Goal: Information Seeking & Learning: Learn about a topic

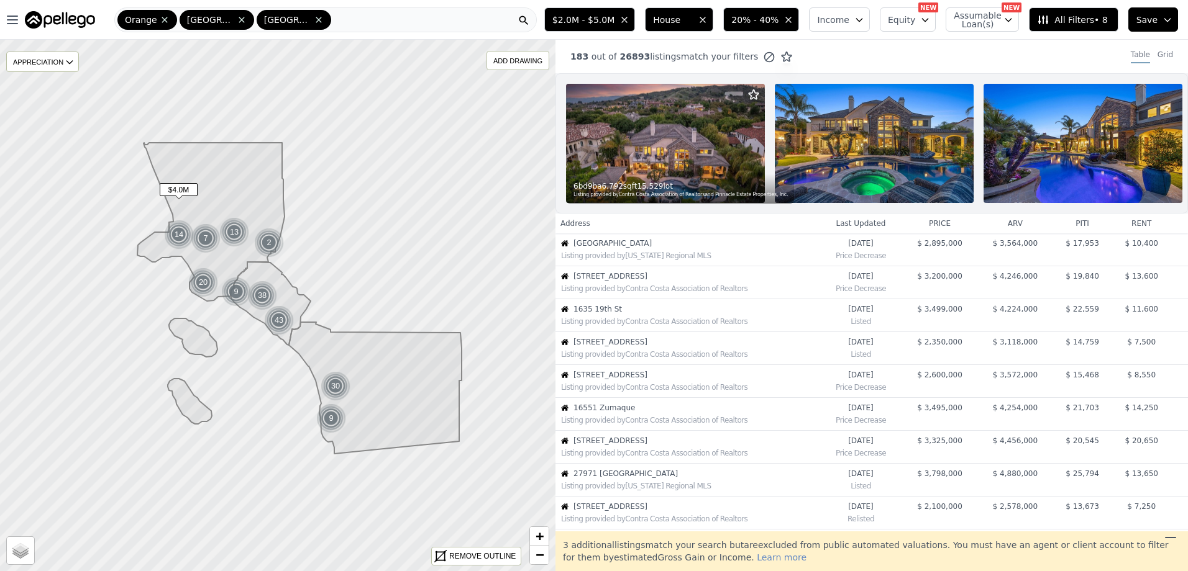
scroll to position [329, 0]
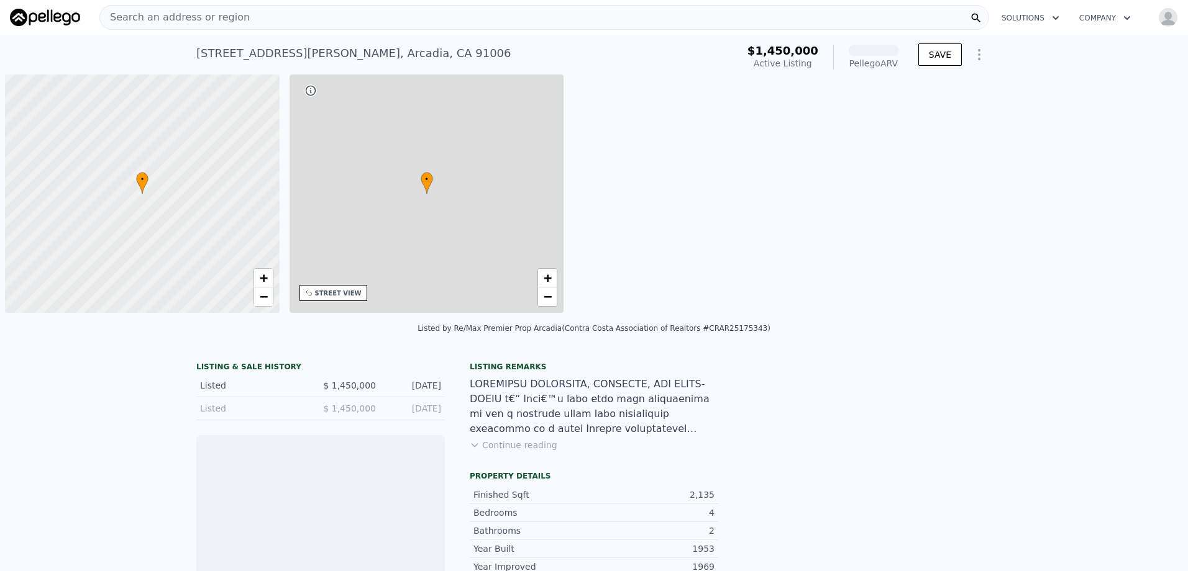
scroll to position [0, 5]
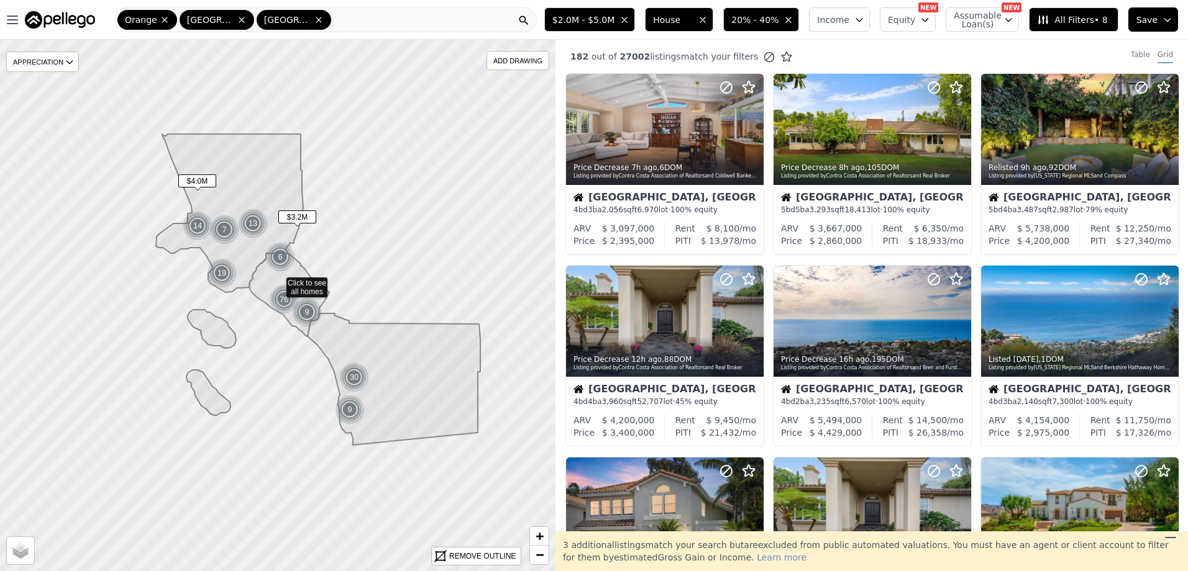
click at [1146, 25] on span "Save" at bounding box center [1146, 20] width 21 height 12
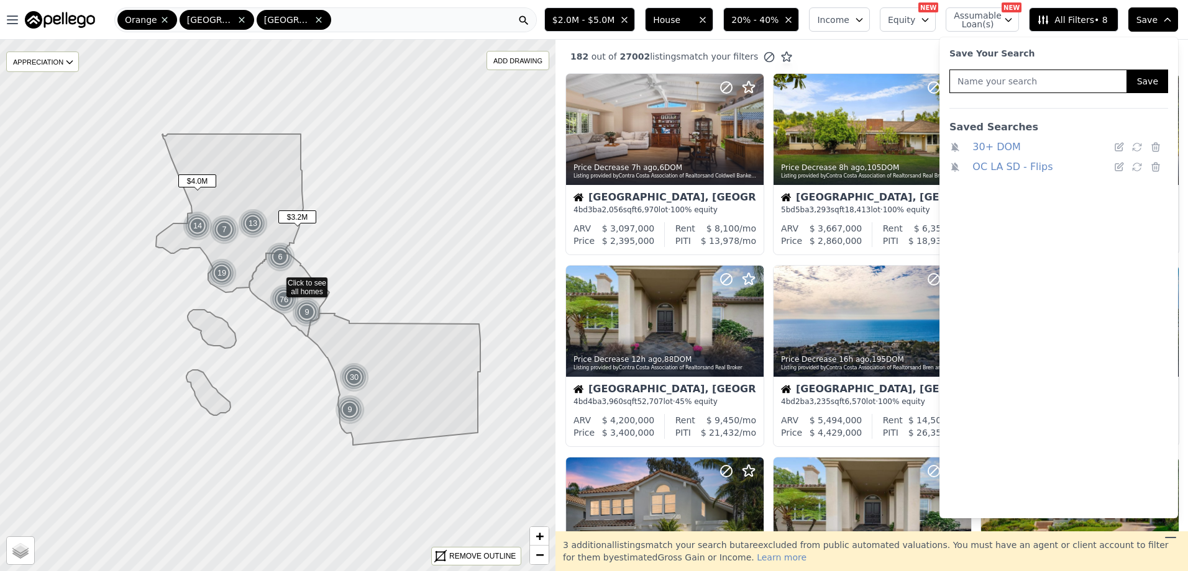
click at [862, 54] on div "182 out of 27002 listings match your filters Table Grid" at bounding box center [871, 57] width 632 height 34
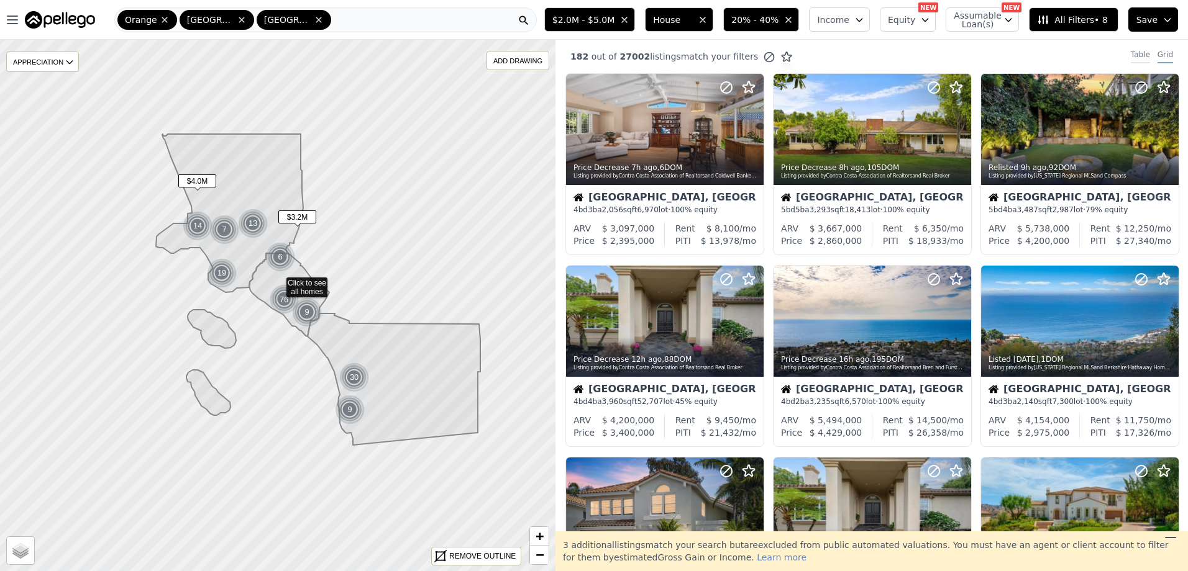
click at [1139, 56] on div "Table" at bounding box center [1139, 57] width 19 height 14
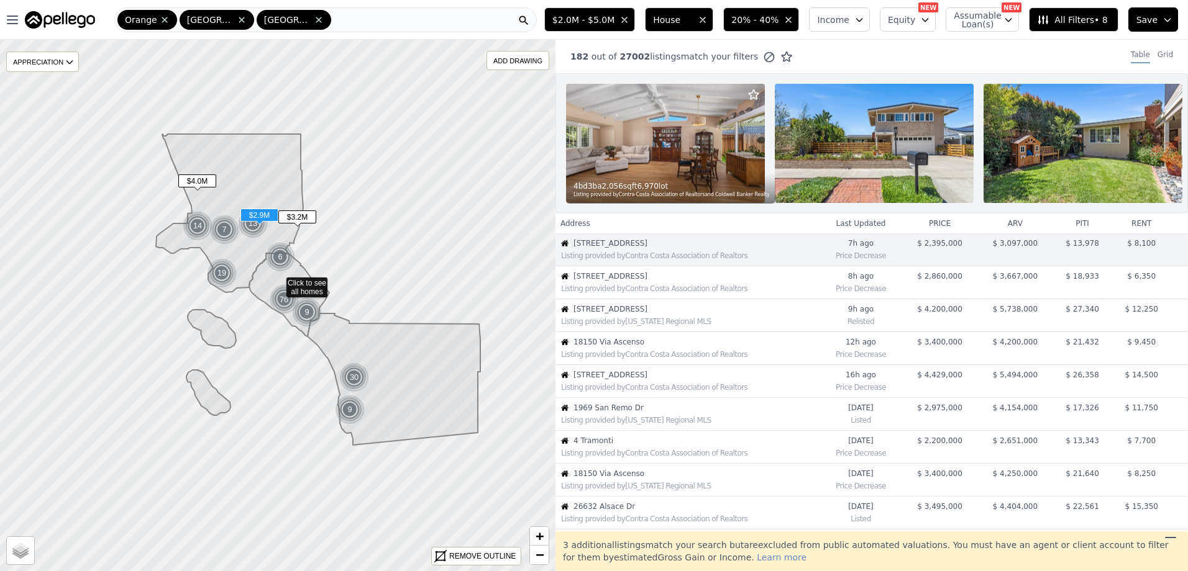
click at [667, 281] on span "1212 Oakwood Dr" at bounding box center [695, 276] width 245 height 10
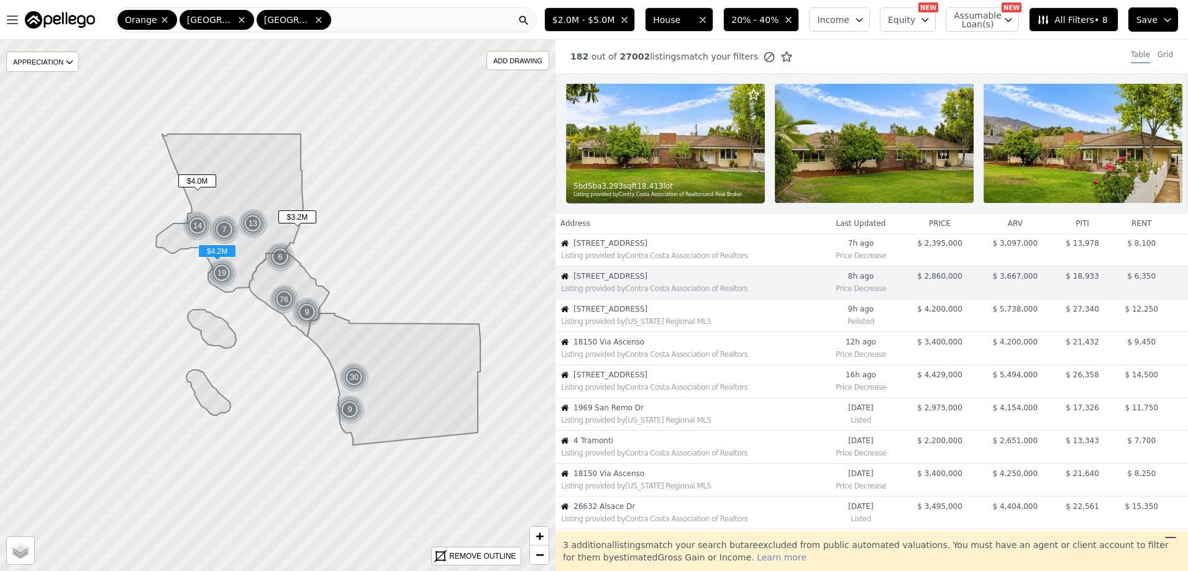
click at [645, 327] on div "Listing provided by California Regional MLS" at bounding box center [690, 322] width 258 height 10
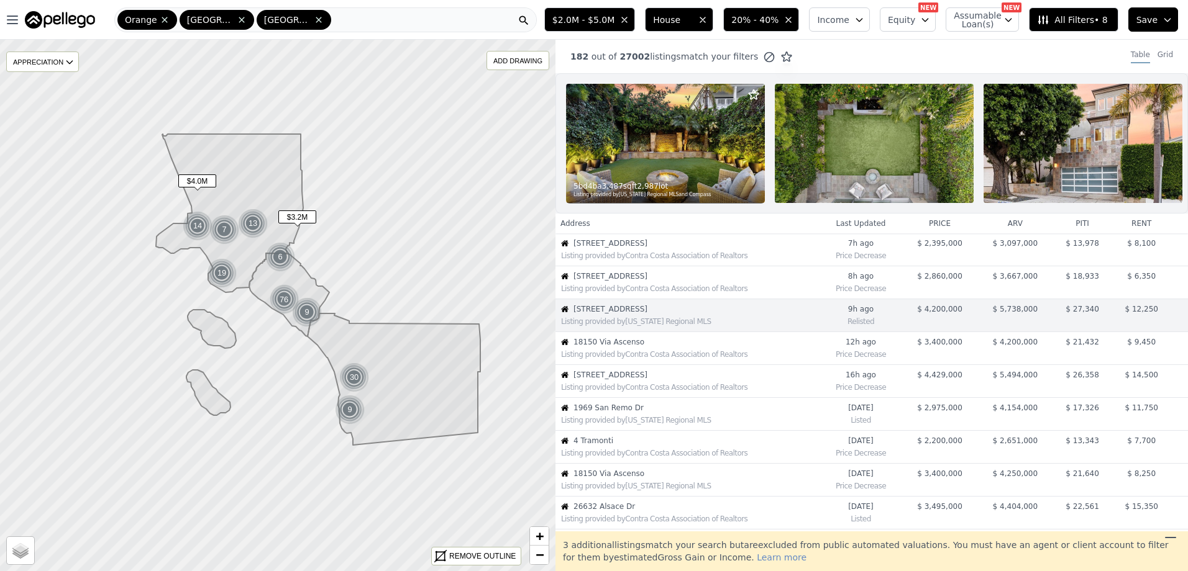
scroll to position [33, 0]
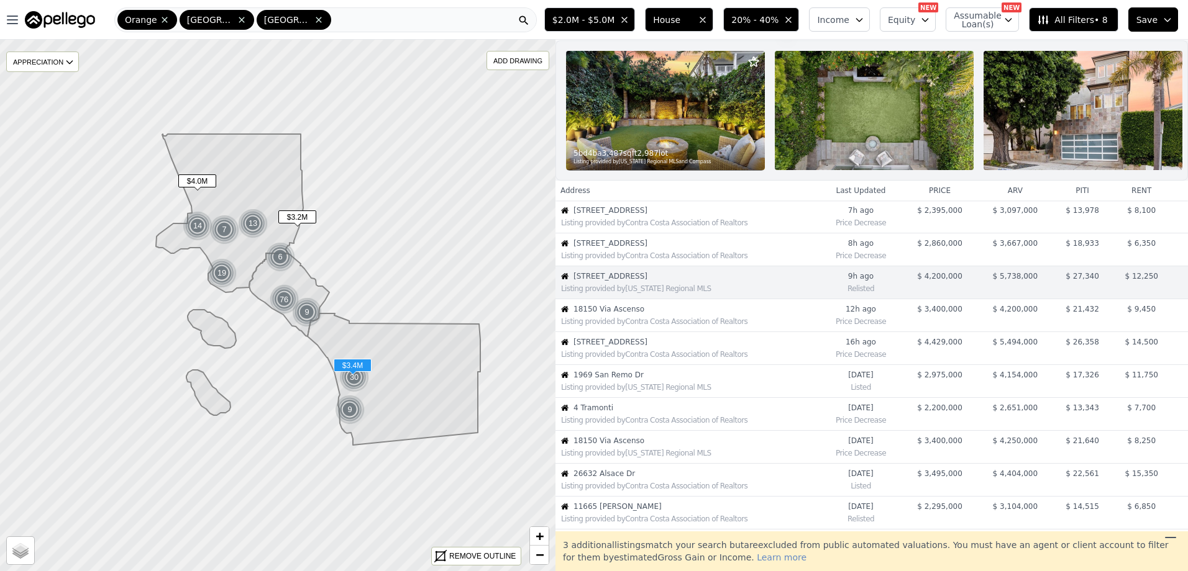
click at [640, 314] on span "18150 Via Ascenso" at bounding box center [695, 309] width 245 height 10
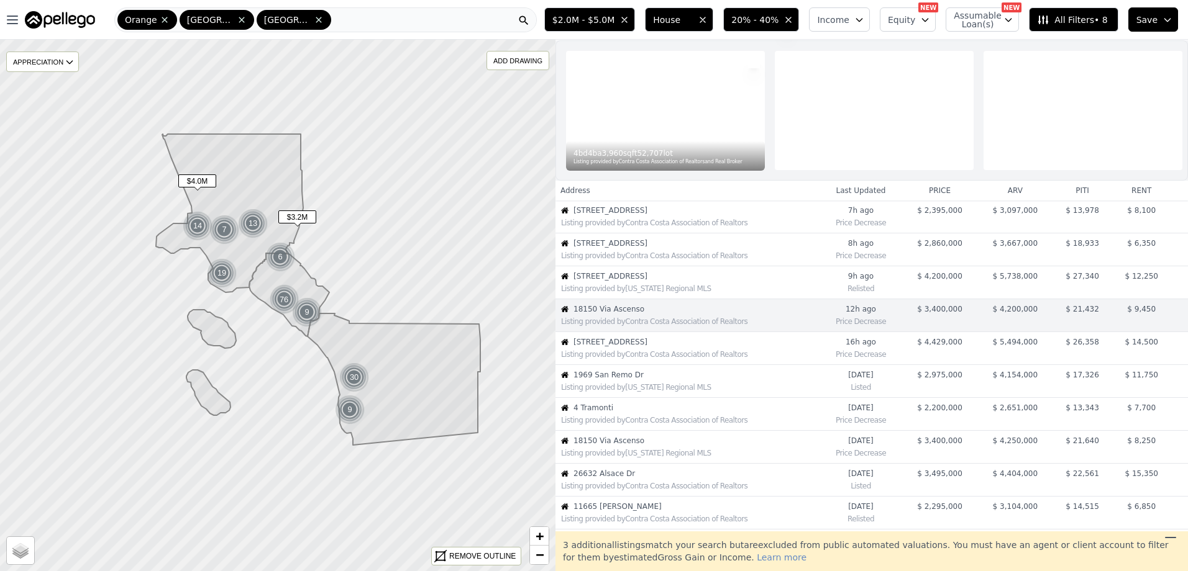
scroll to position [66, 0]
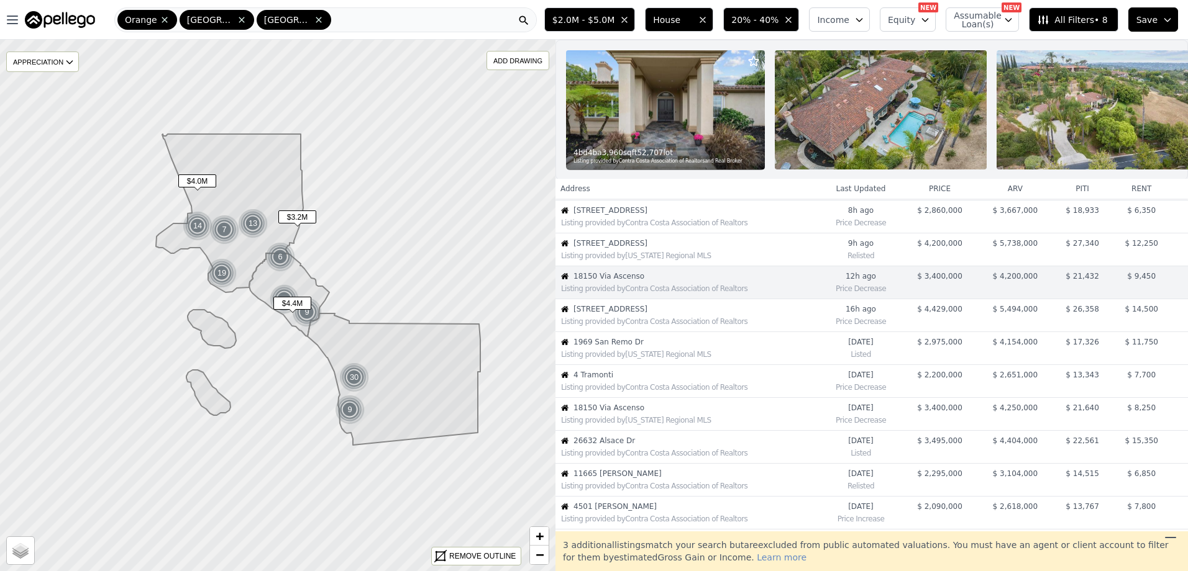
click at [640, 314] on span "22332 Eagle Rock Way" at bounding box center [695, 309] width 245 height 10
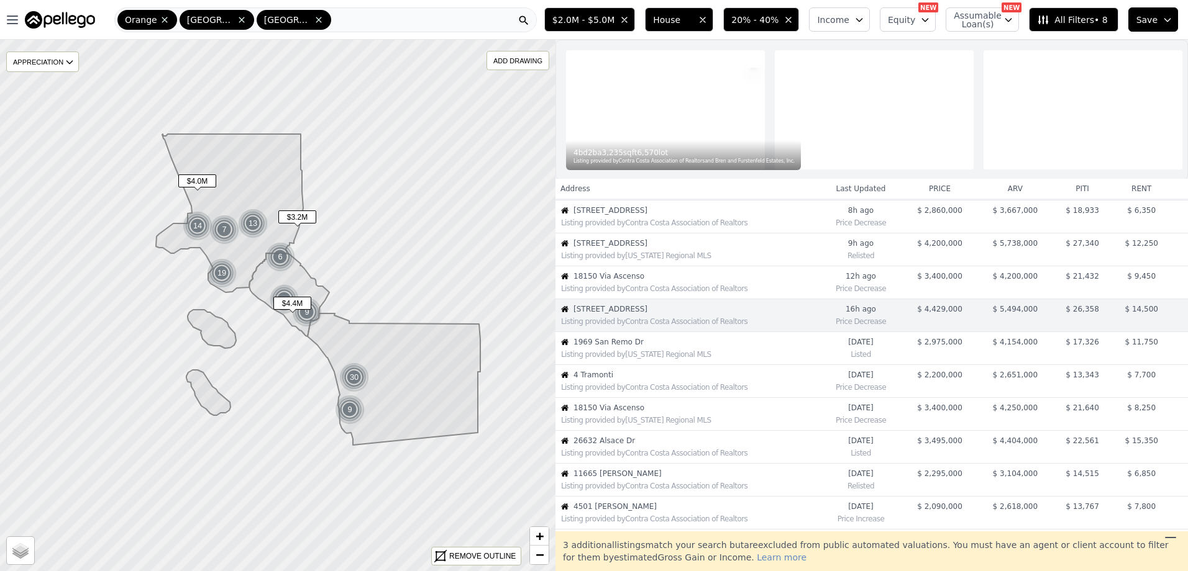
scroll to position [99, 0]
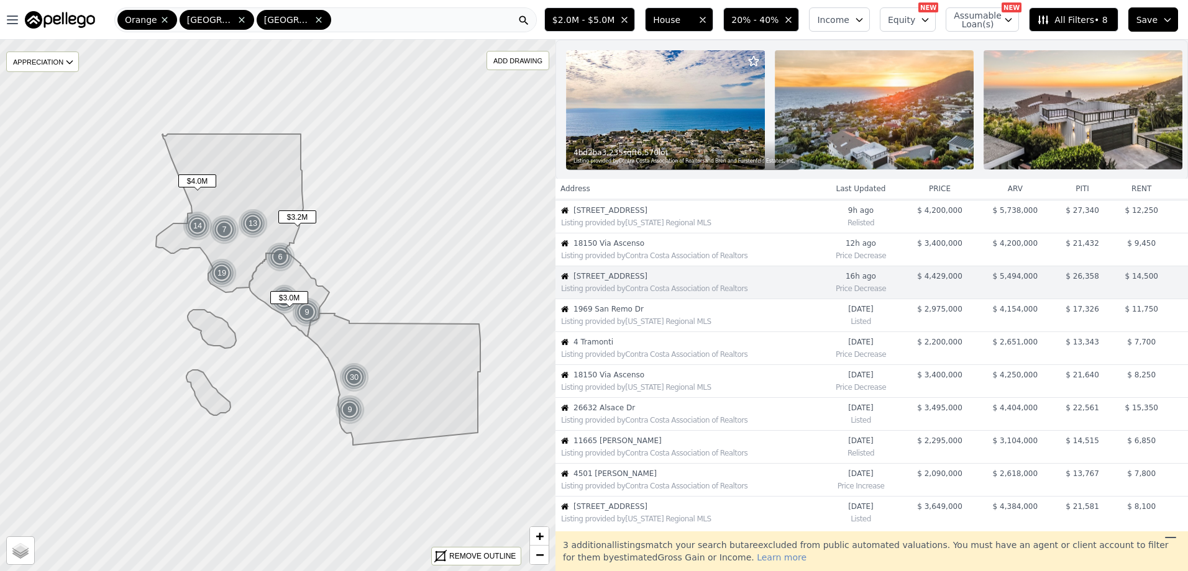
click at [688, 326] on div "Listing provided by California Regional MLS" at bounding box center [690, 322] width 258 height 10
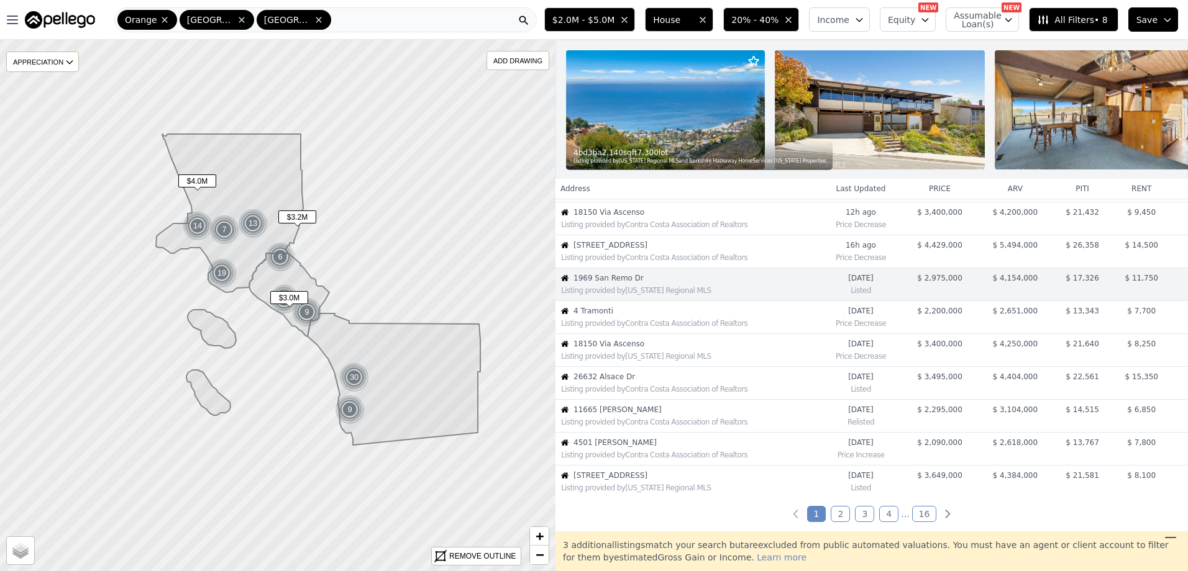
scroll to position [132, 0]
click at [686, 327] on div "Listing provided by Contra Costa Association of Realtors" at bounding box center [690, 322] width 258 height 10
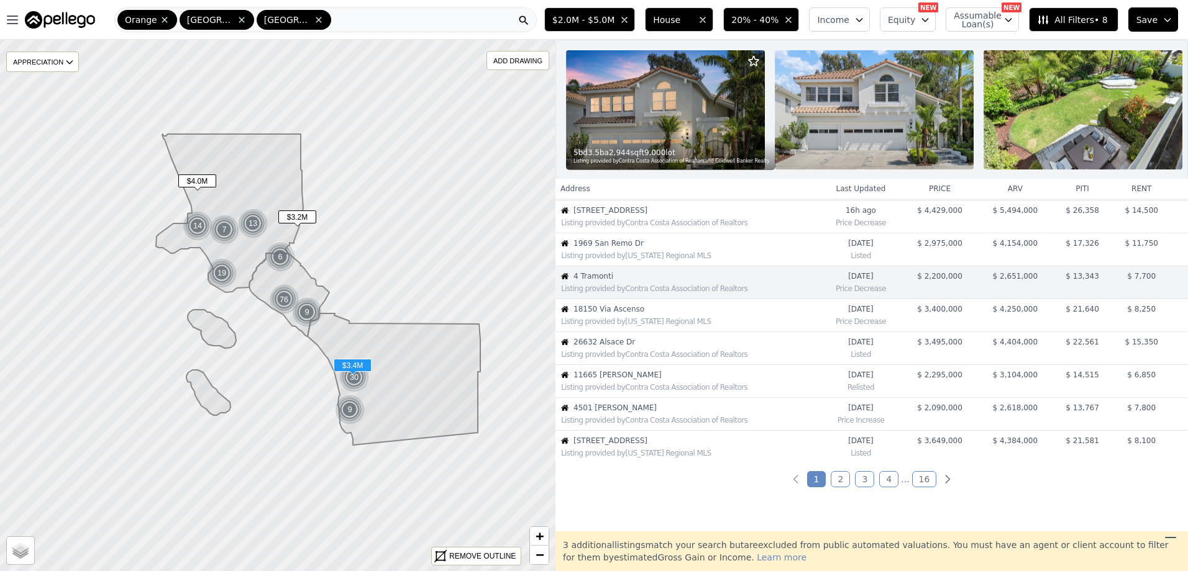
click at [686, 327] on div "Listing provided by California Regional MLS" at bounding box center [690, 322] width 258 height 10
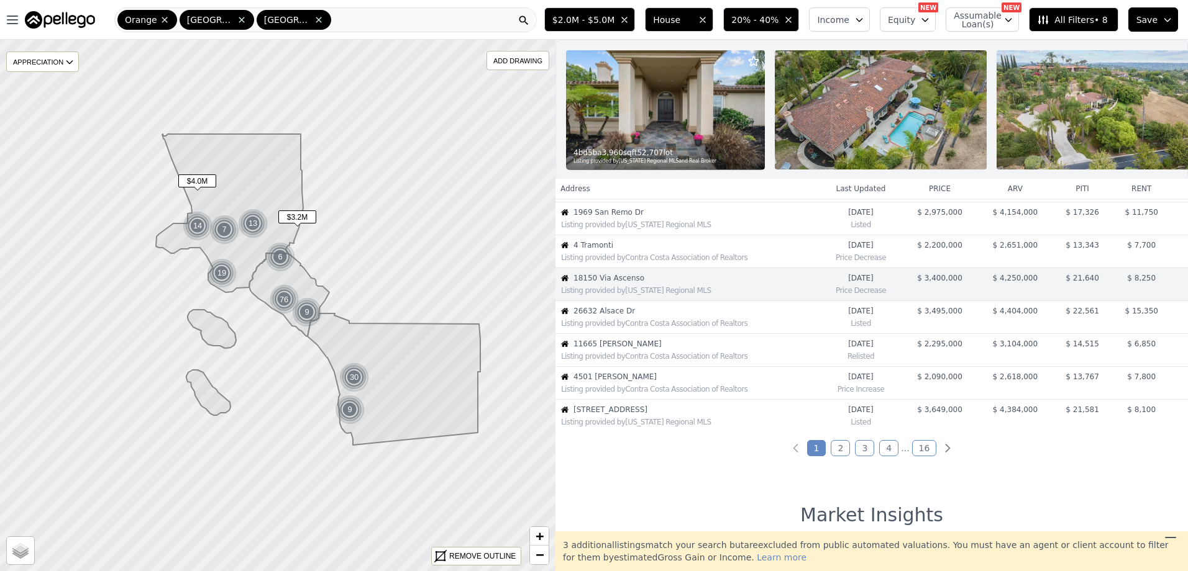
scroll to position [198, 0]
click at [688, 314] on span "26632 Alsace Dr" at bounding box center [695, 309] width 245 height 10
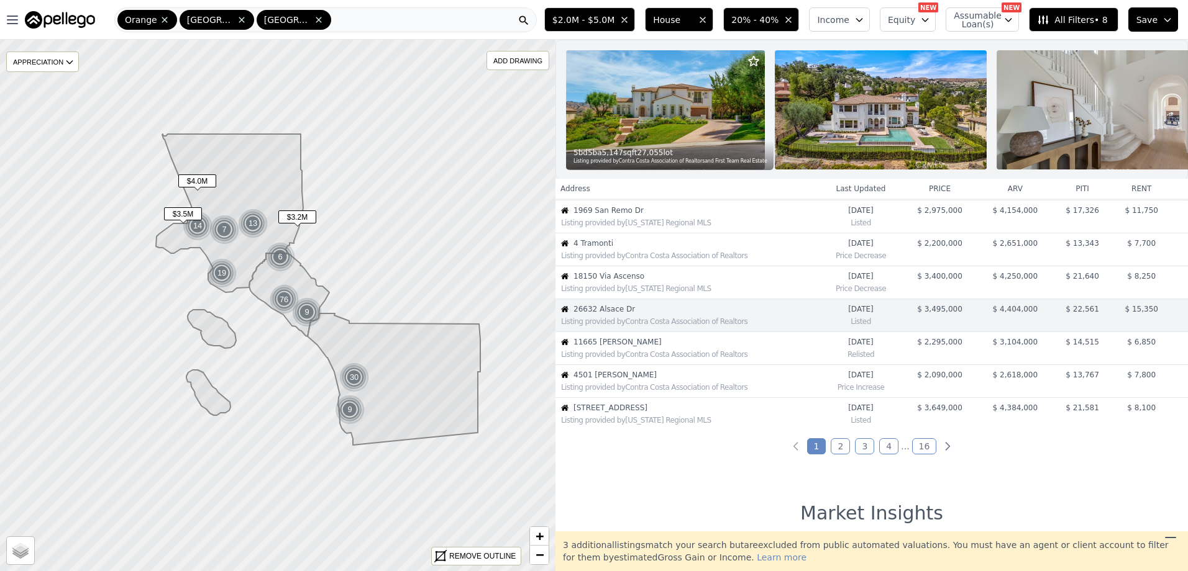
scroll to position [230, 0]
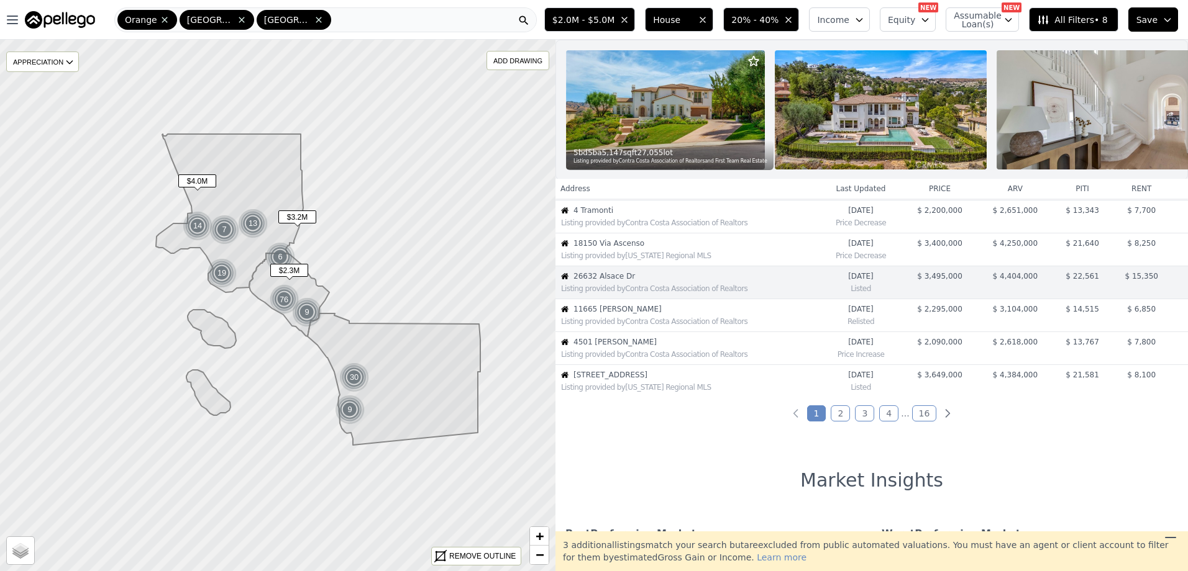
click at [687, 314] on span "11665 Allen" at bounding box center [695, 309] width 245 height 10
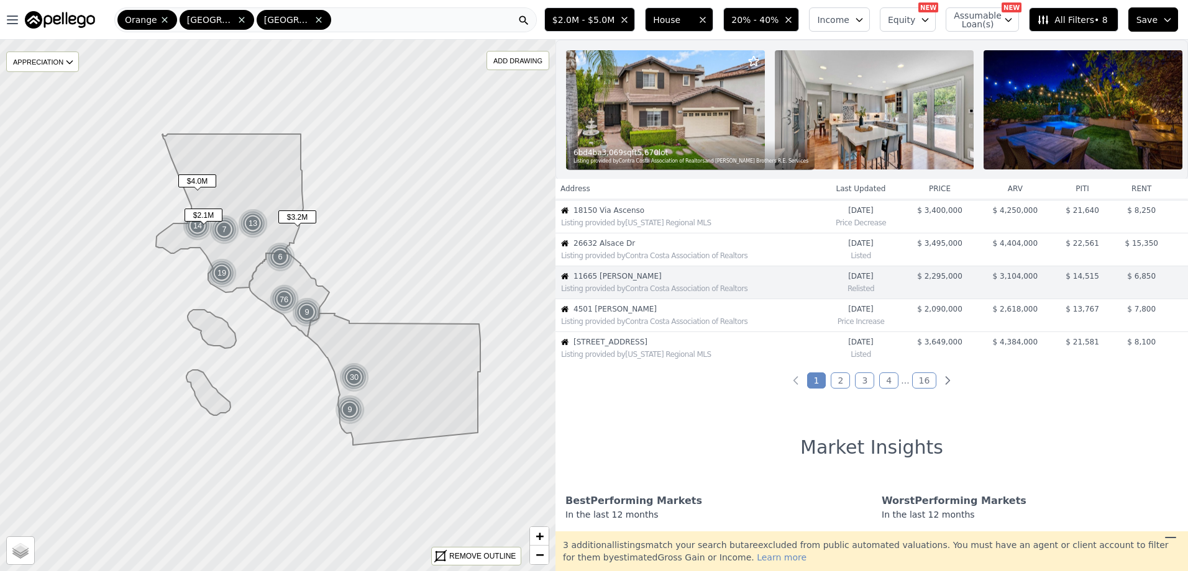
click at [687, 314] on span "4501 Grimes Pl" at bounding box center [695, 309] width 245 height 10
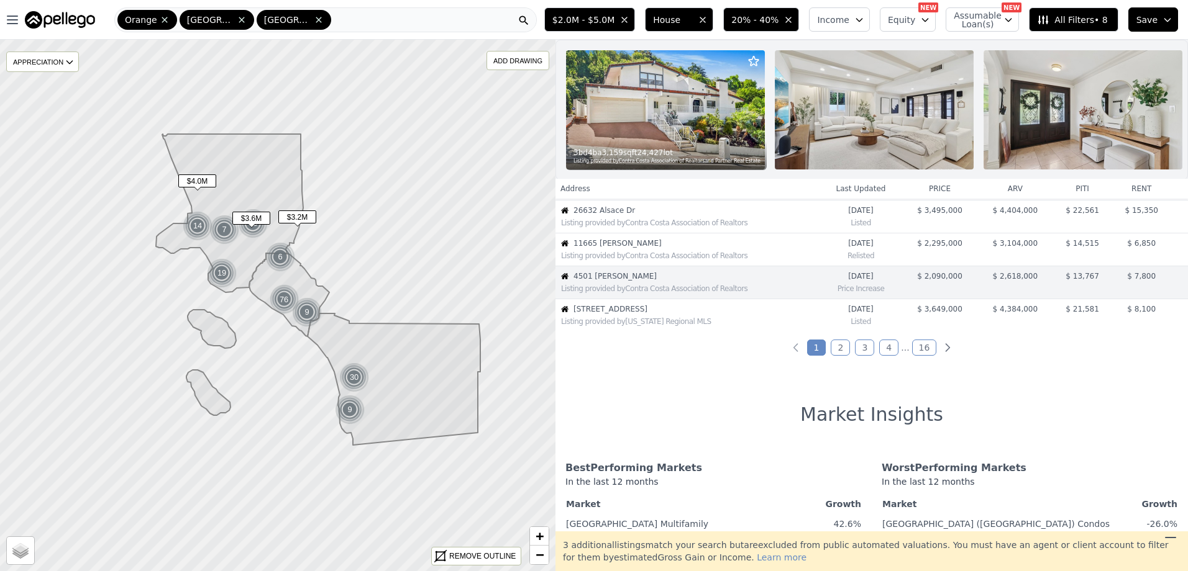
click at [687, 314] on span "935 Sierra Madre Blvd" at bounding box center [695, 309] width 245 height 10
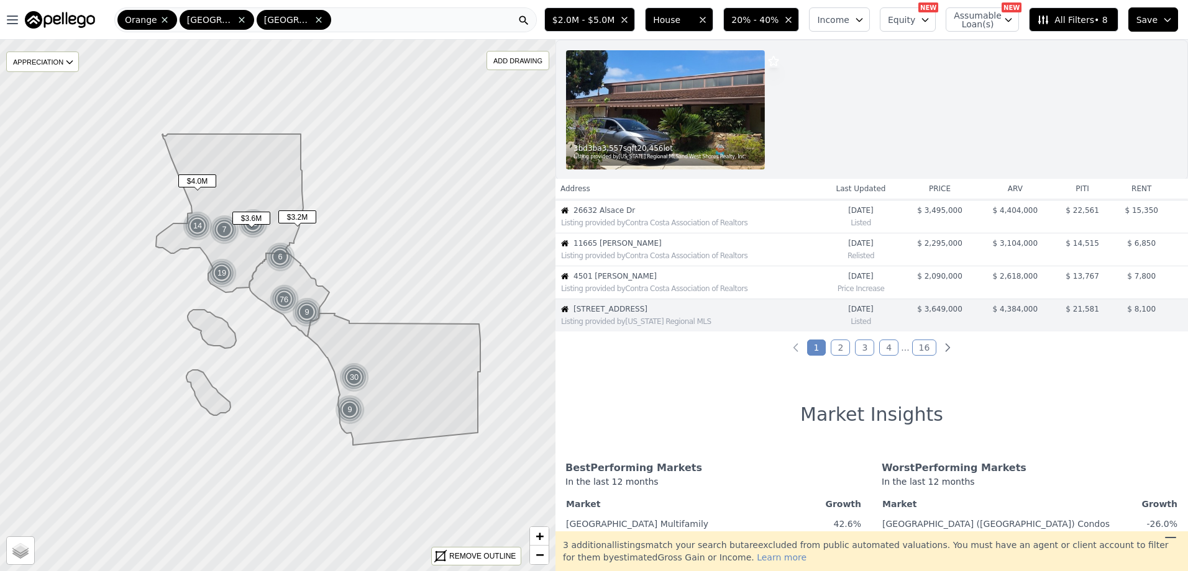
scroll to position [320, 0]
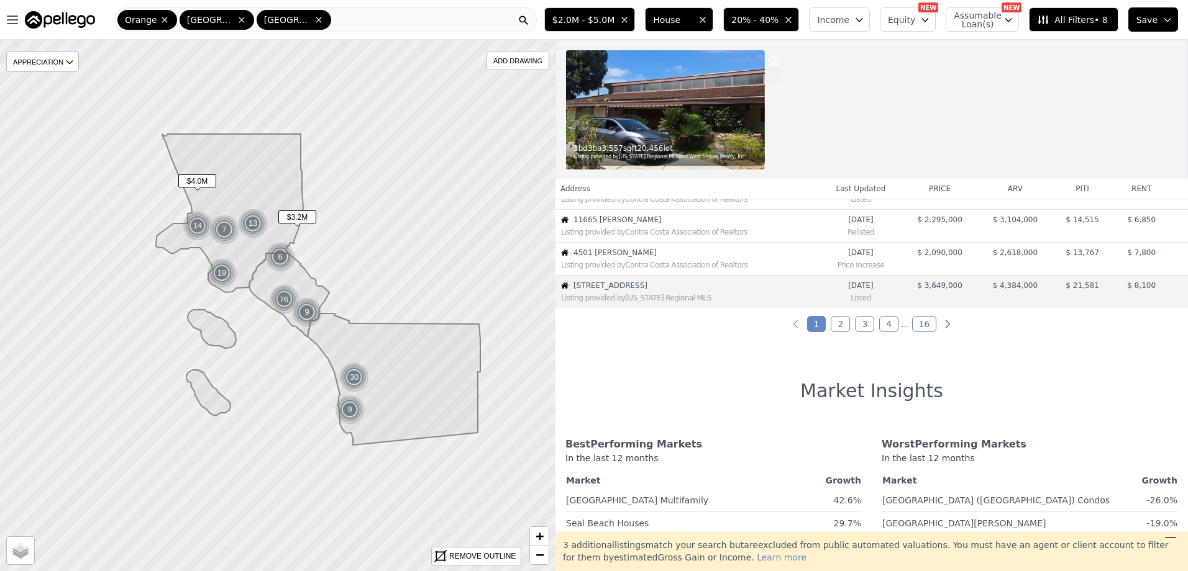
click at [833, 322] on link "2" at bounding box center [839, 324] width 19 height 16
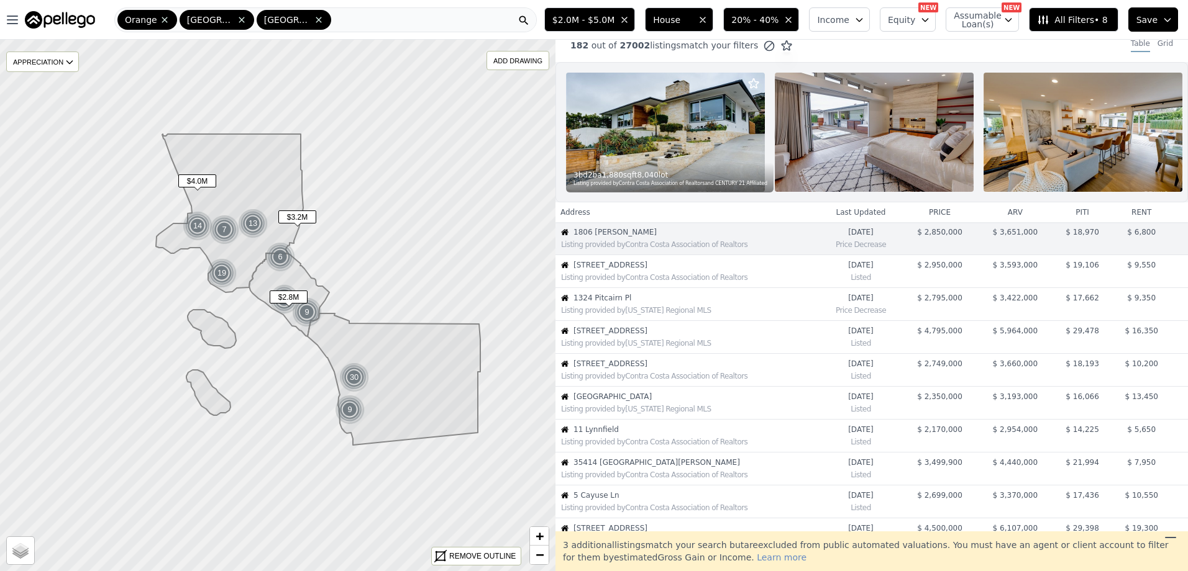
scroll to position [0, 0]
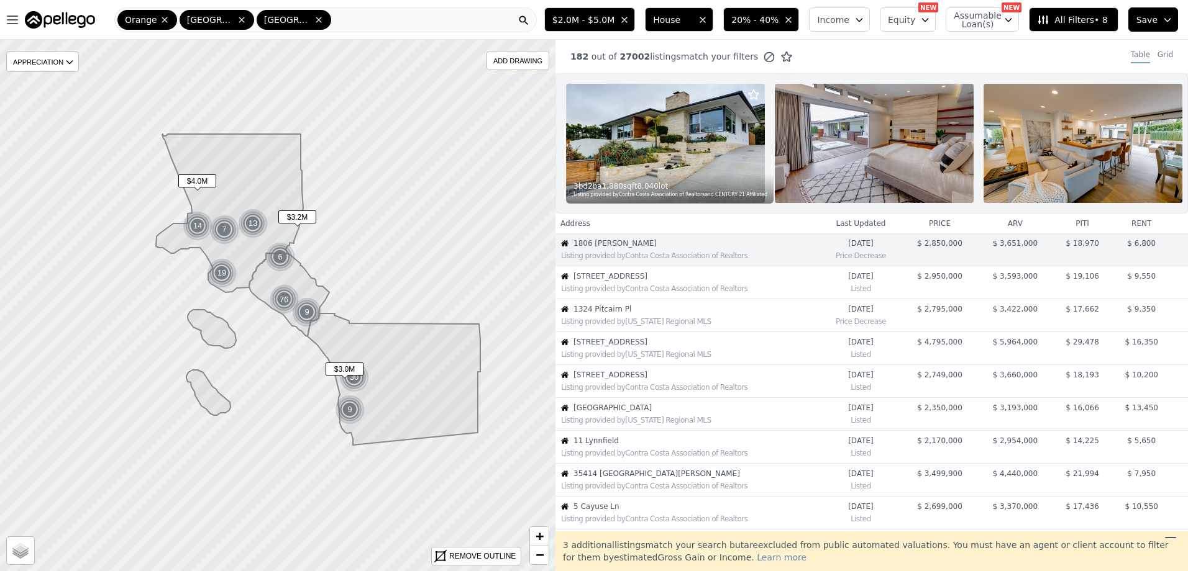
click at [664, 281] on span "2297 Newcastle Ave" at bounding box center [695, 276] width 245 height 10
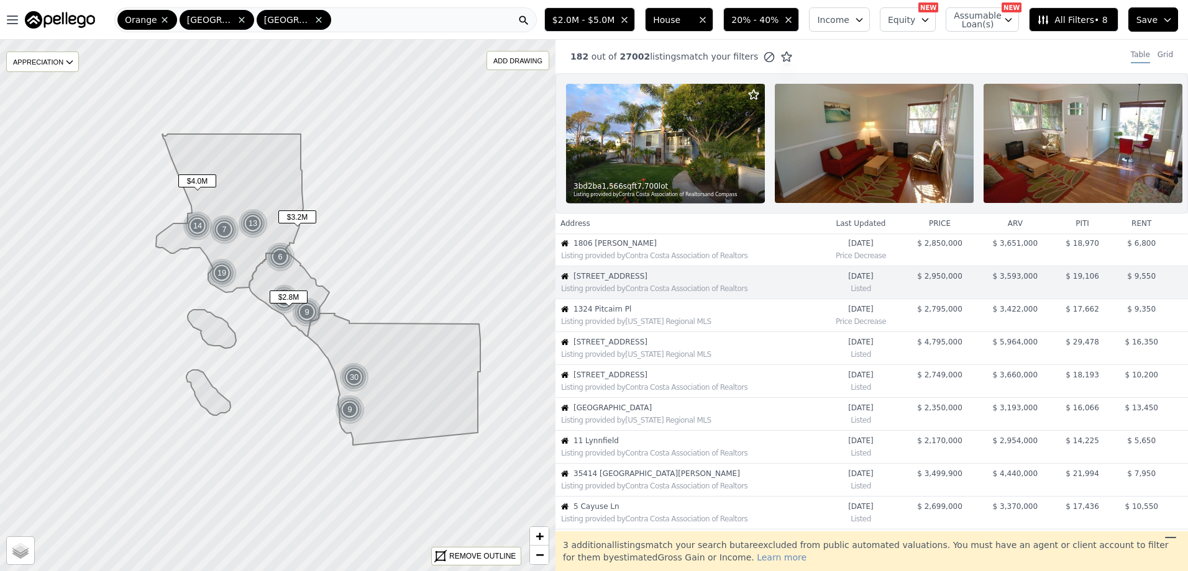
click at [657, 314] on span "1324 Pitcairn Pl" at bounding box center [695, 309] width 245 height 10
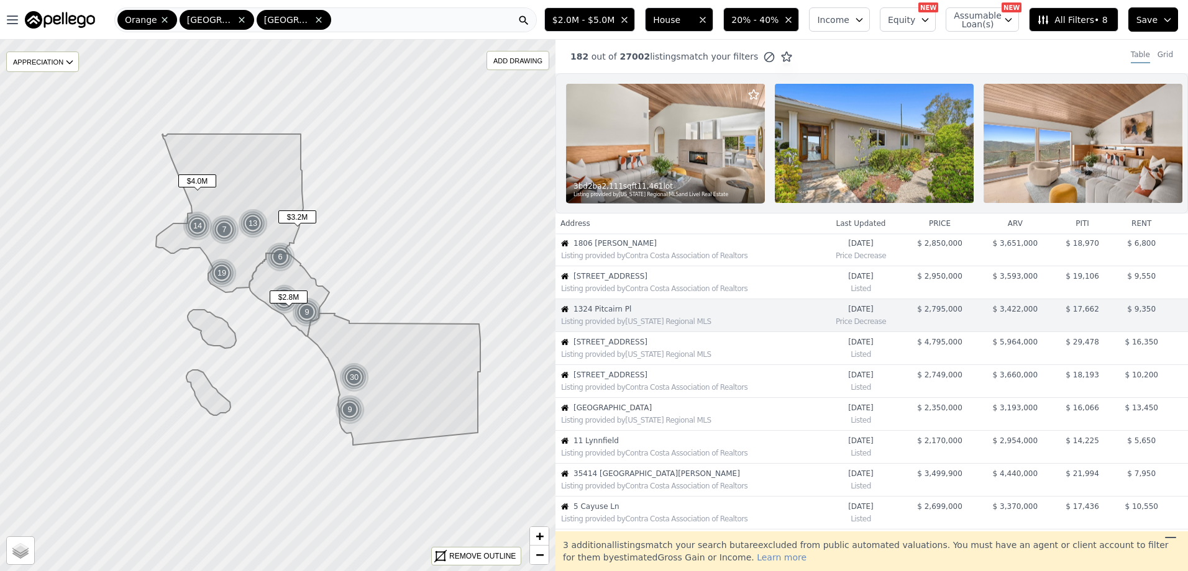
scroll to position [33, 0]
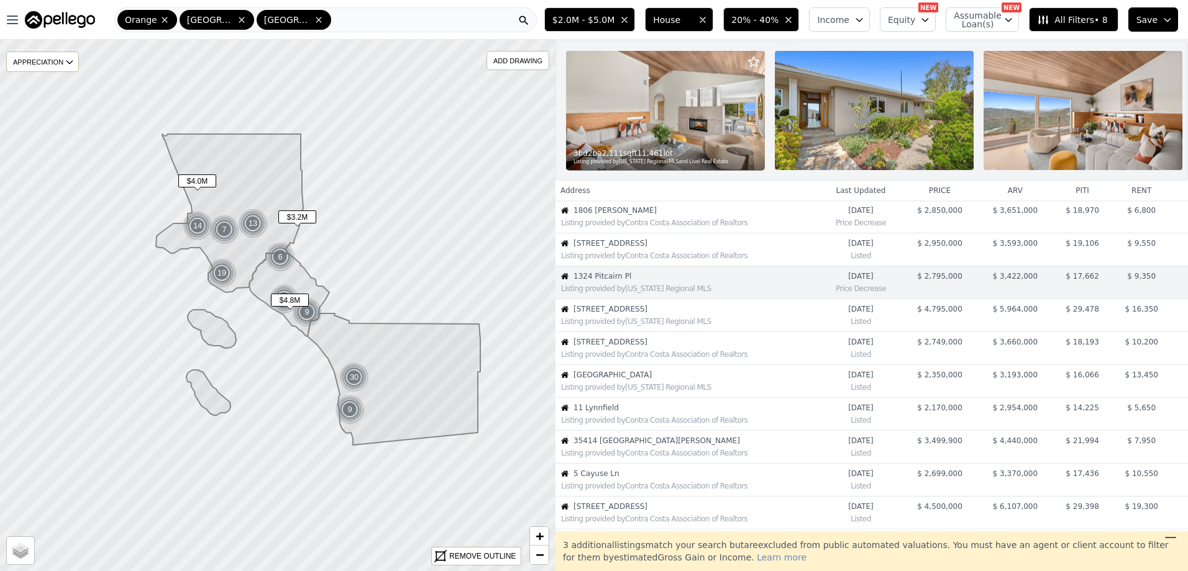
click at [653, 327] on div "Listing provided by California Regional MLS" at bounding box center [690, 322] width 258 height 10
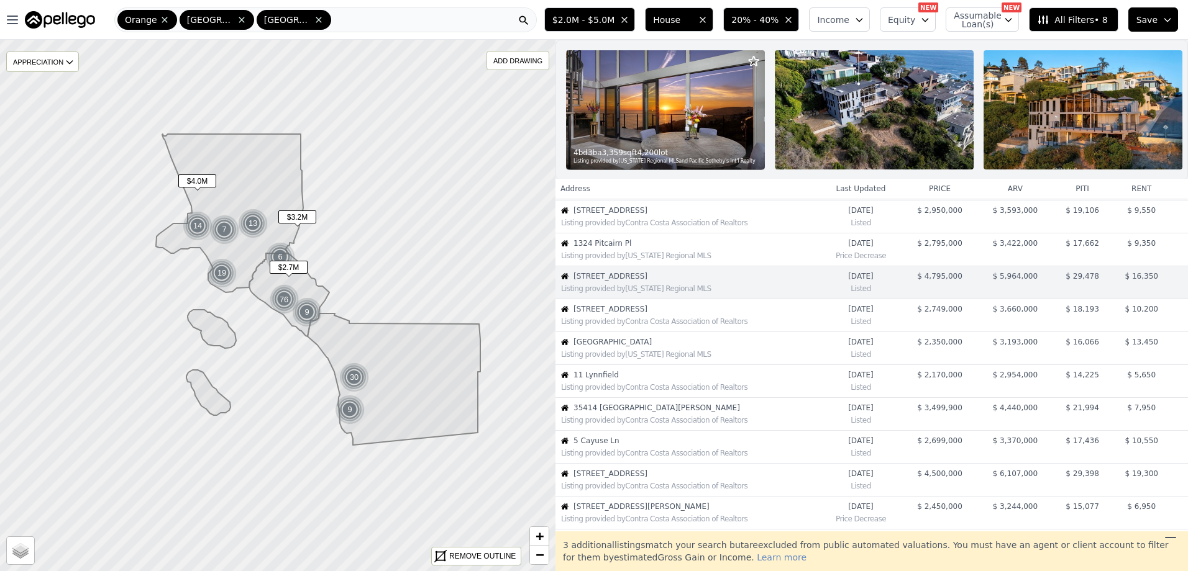
click at [653, 327] on div "Listing provided by Contra Costa Association of Realtors" at bounding box center [690, 322] width 258 height 10
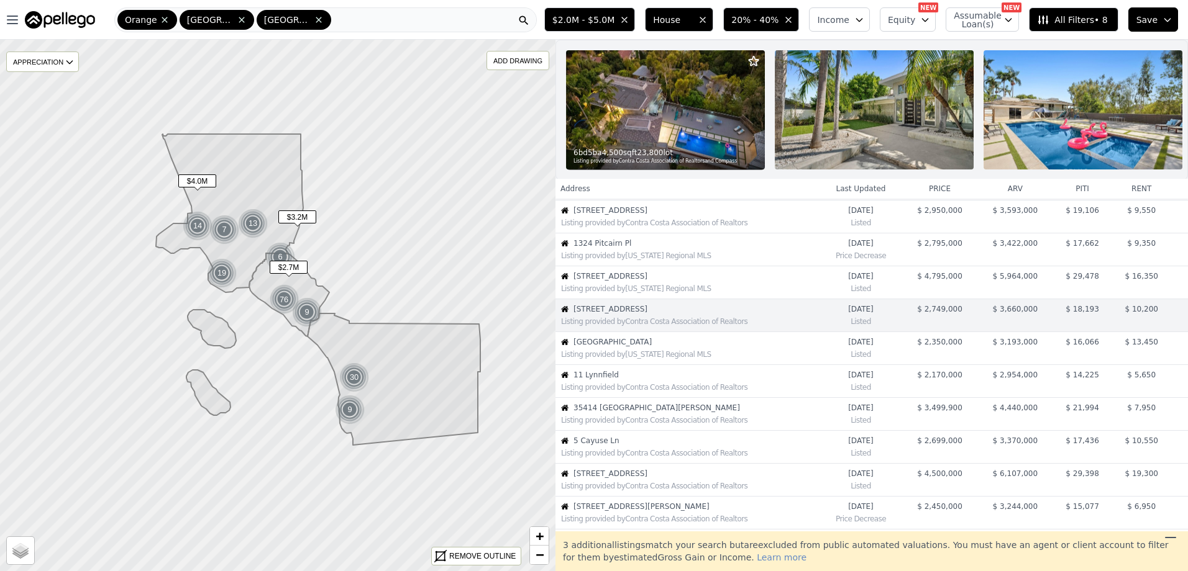
scroll to position [99, 0]
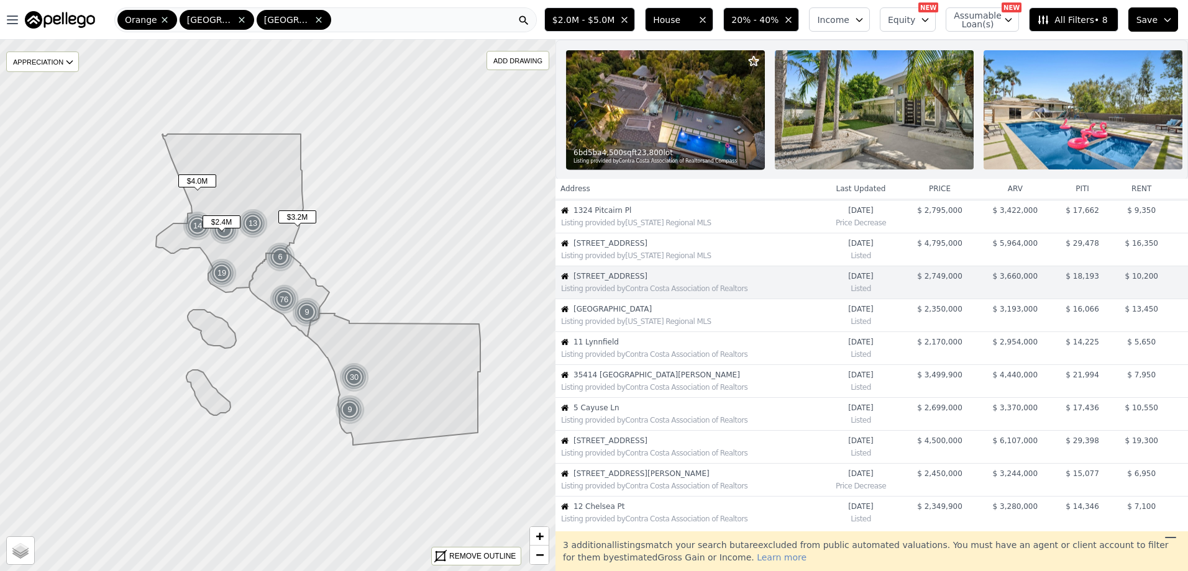
click at [653, 327] on div "Listing provided by California Regional MLS" at bounding box center [690, 322] width 258 height 10
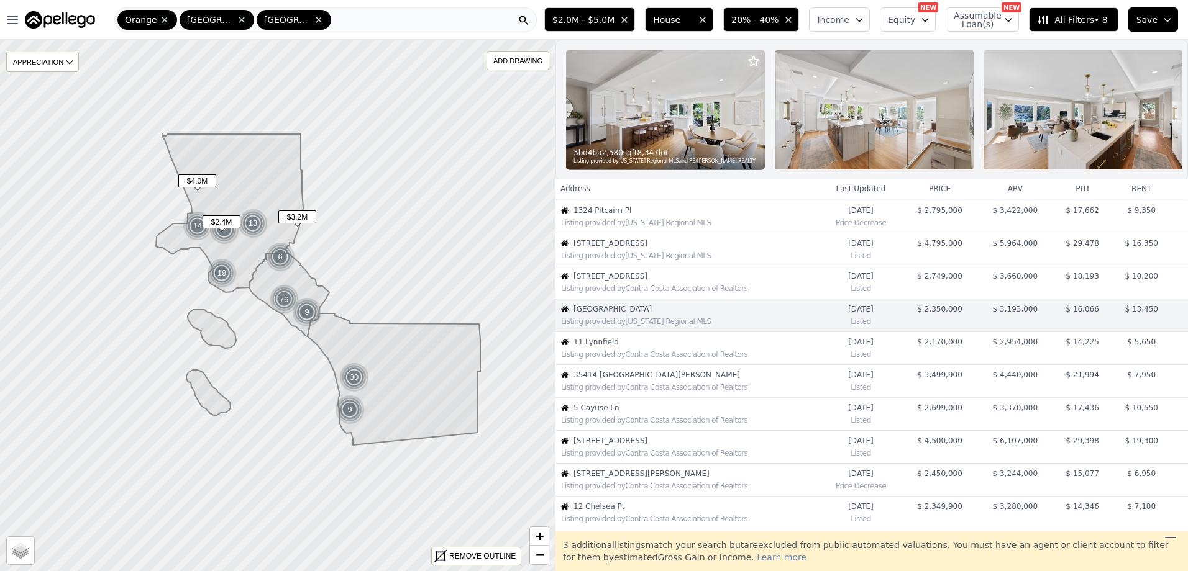
scroll to position [132, 0]
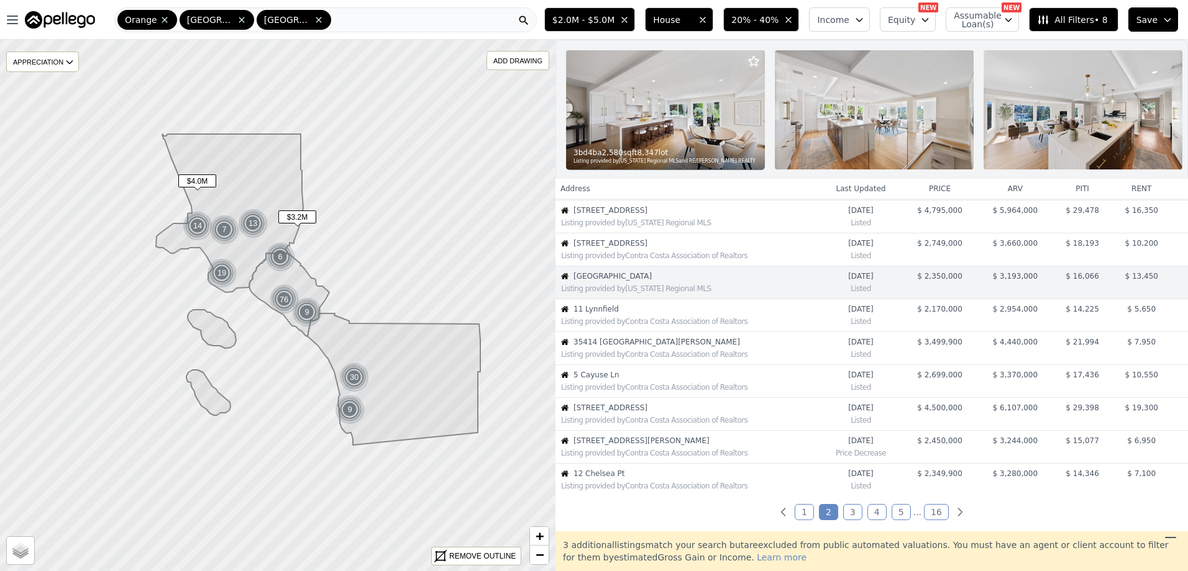
click at [1151, 22] on span "Save" at bounding box center [1146, 20] width 21 height 12
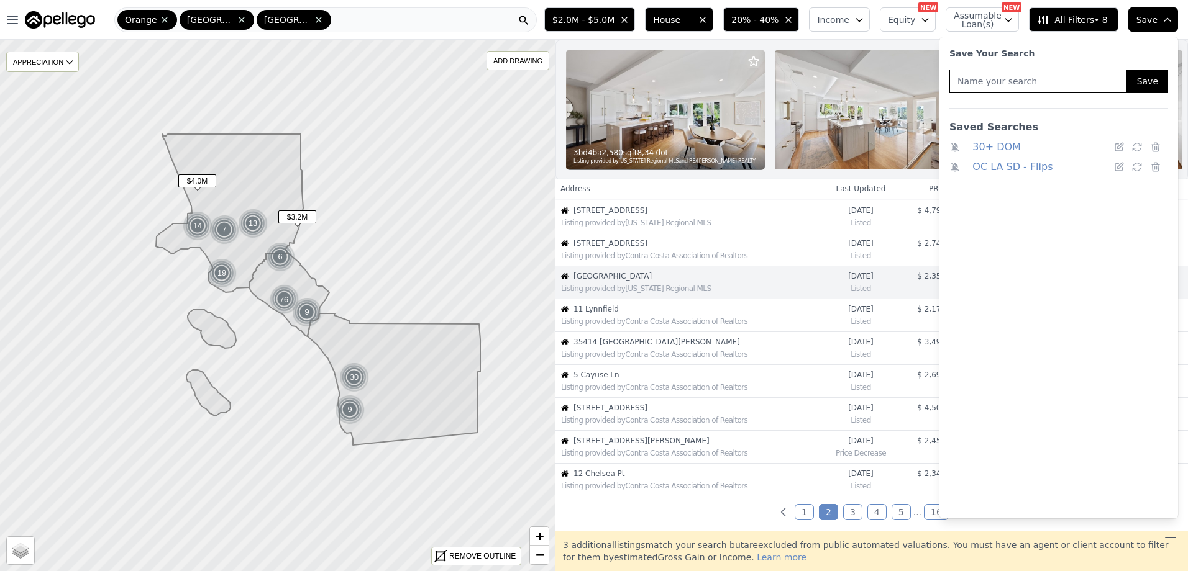
click at [986, 167] on link "OC LA SD - Flips" at bounding box center [1012, 166] width 80 height 17
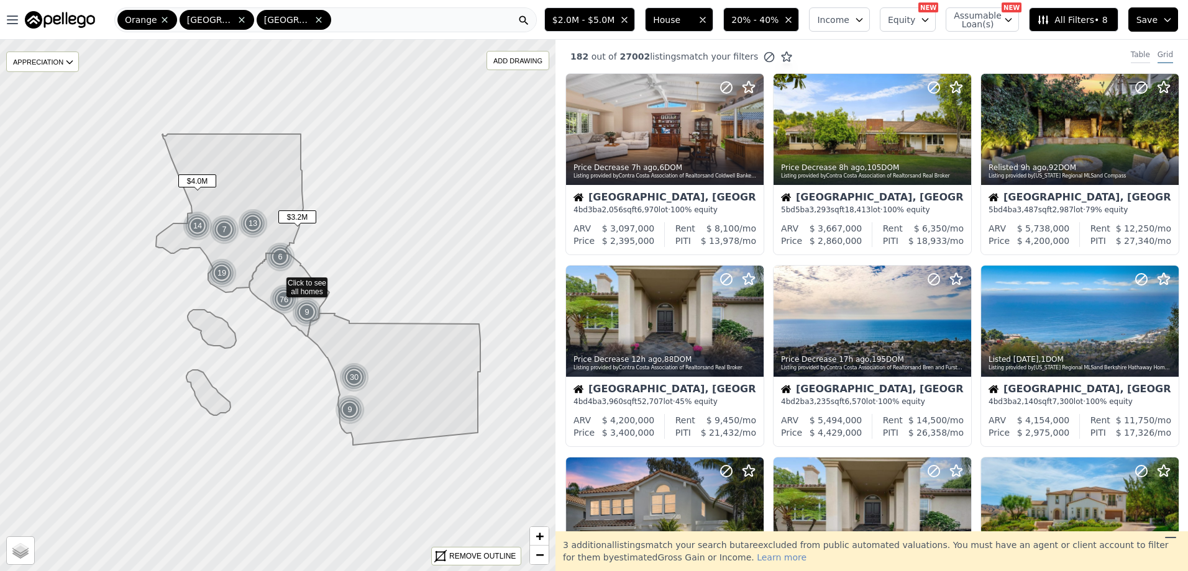
click at [1142, 55] on div "Table" at bounding box center [1139, 57] width 19 height 14
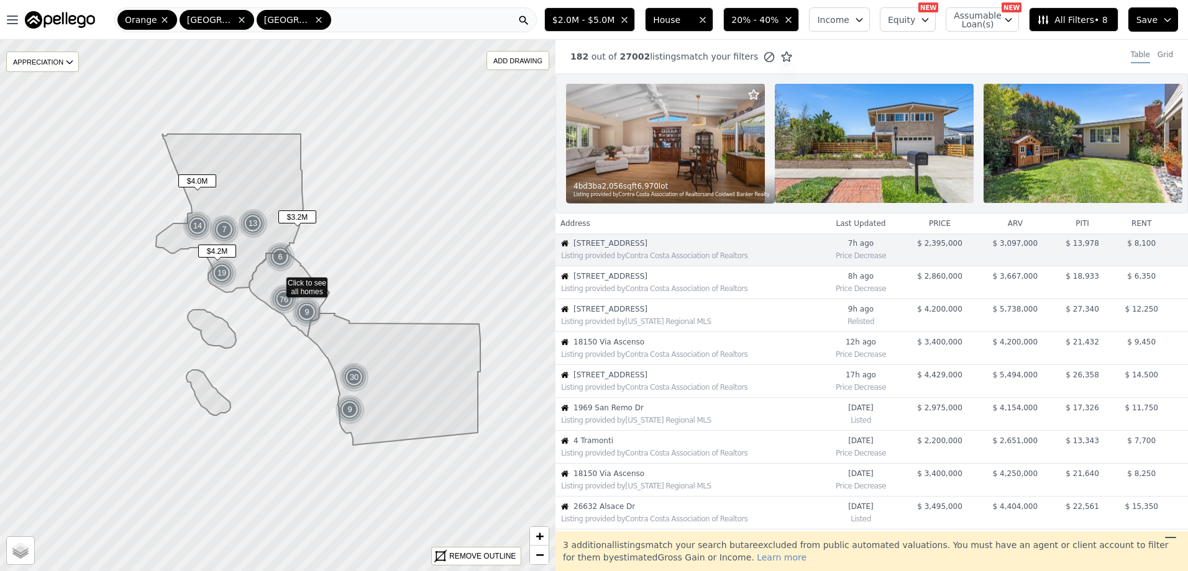
click at [649, 325] on div "Listing provided by California Regional MLS" at bounding box center [687, 320] width 263 height 12
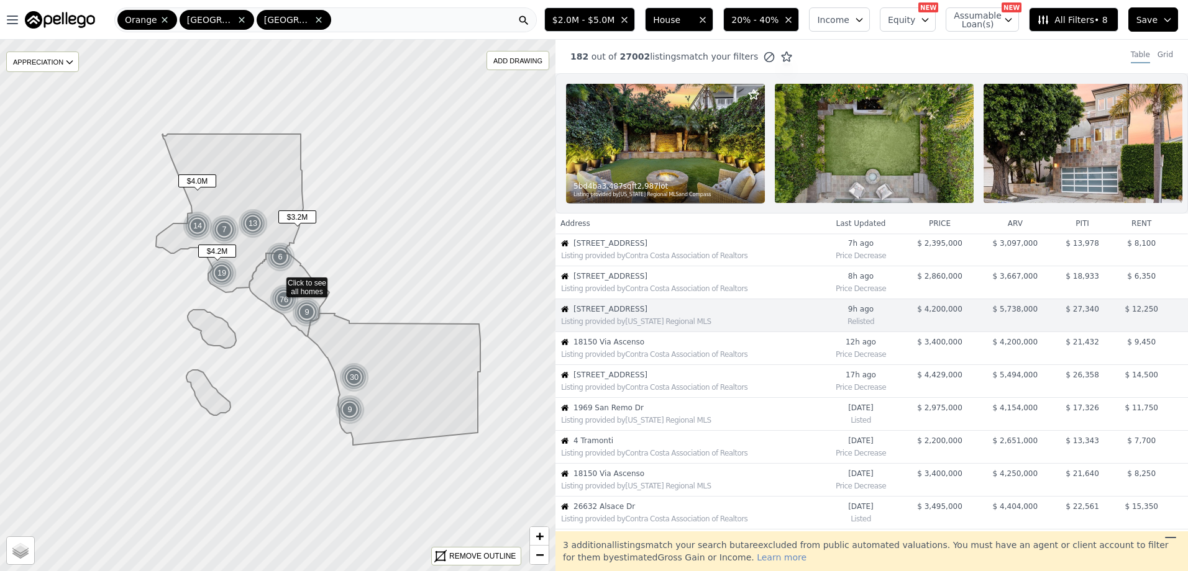
scroll to position [33, 0]
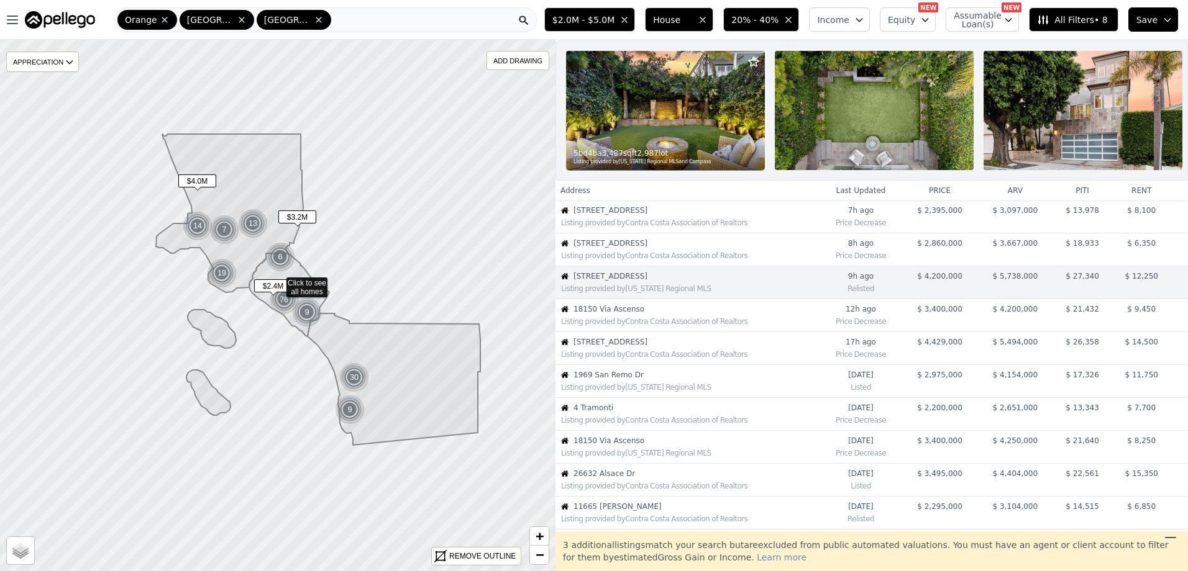
click at [634, 225] on div "Listing provided by Contra Costa Association of Realtors" at bounding box center [687, 222] width 263 height 12
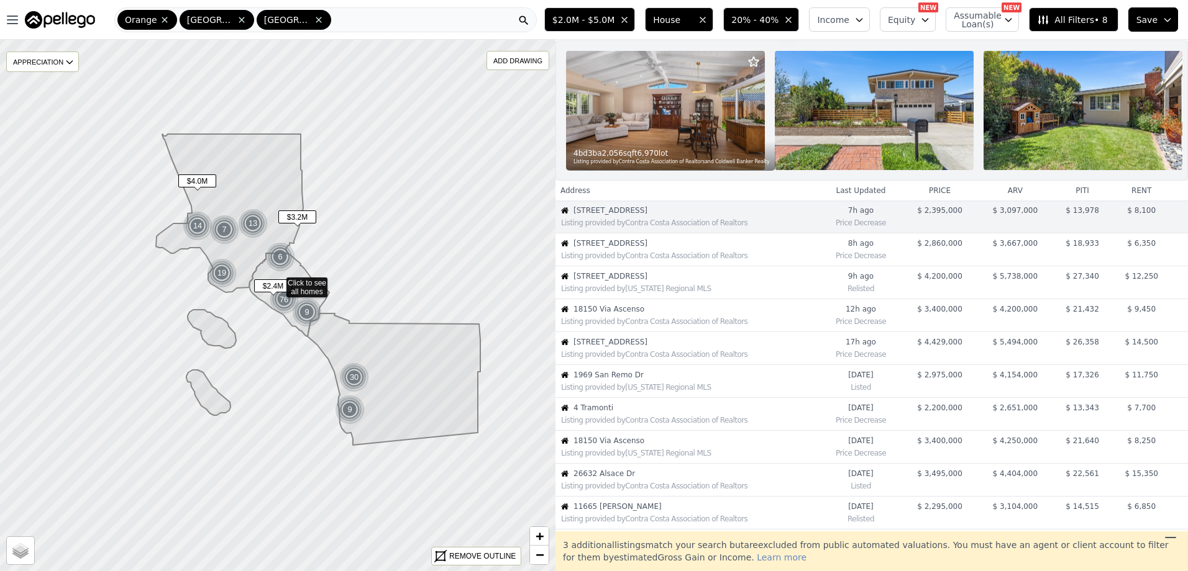
scroll to position [0, 0]
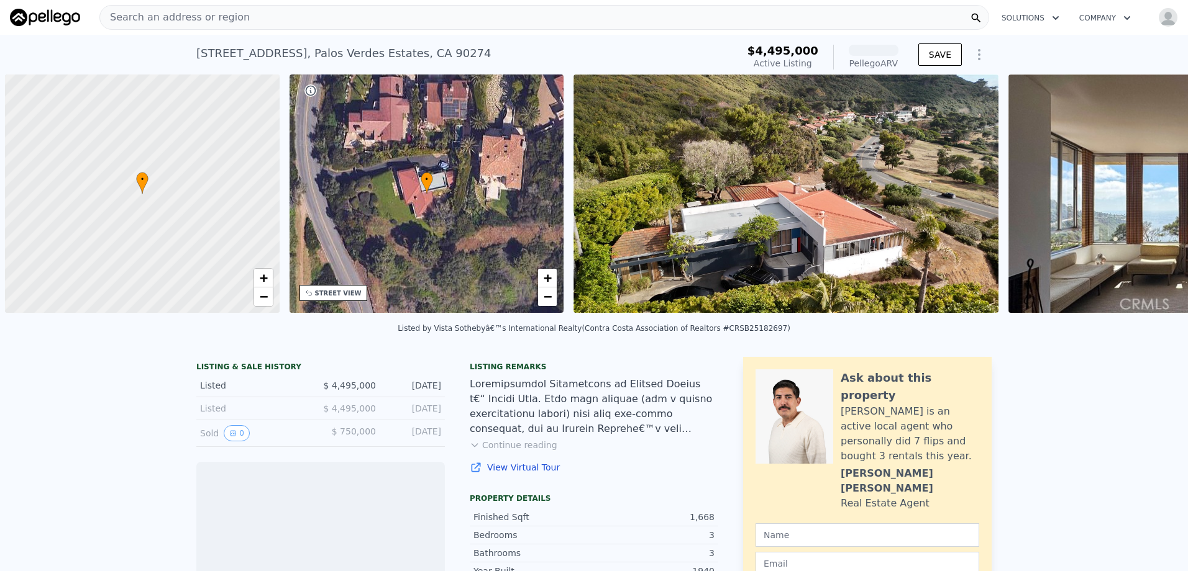
scroll to position [0, 5]
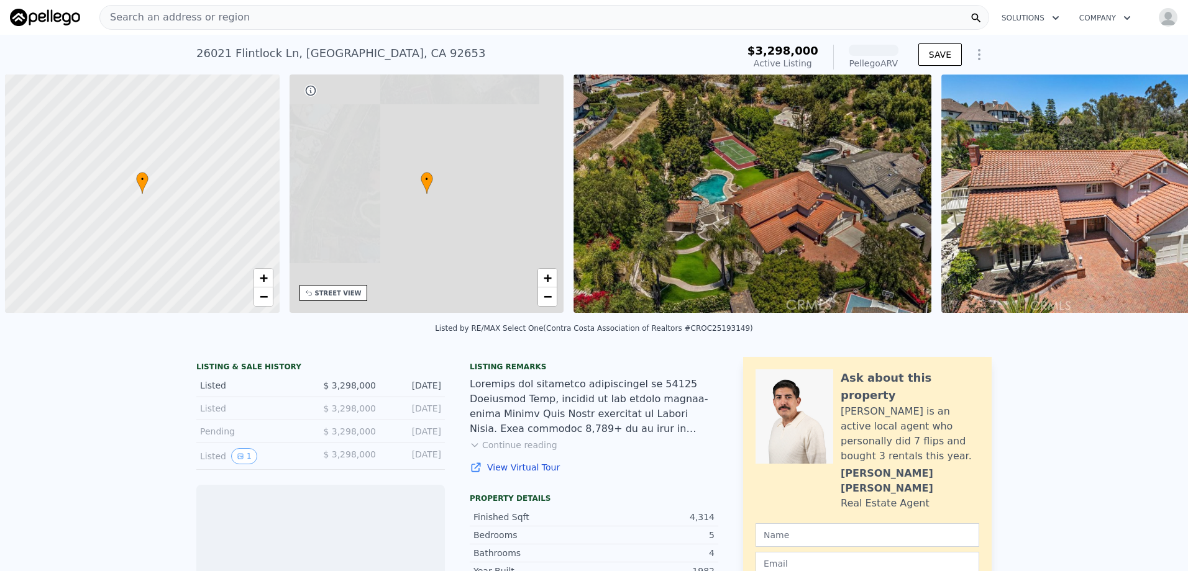
scroll to position [0, 5]
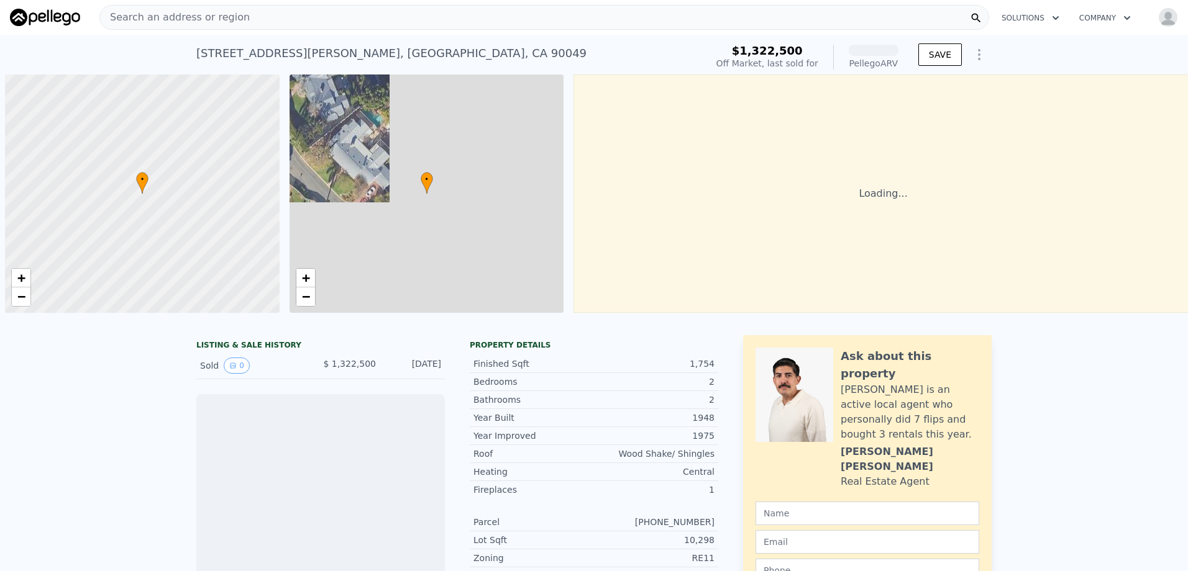
scroll to position [0, 5]
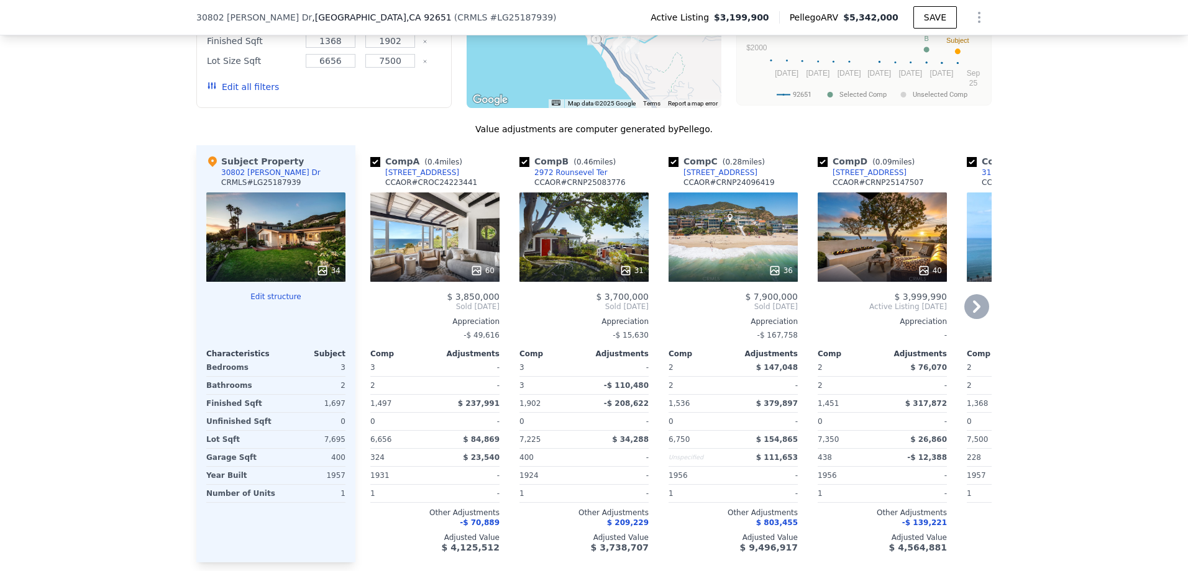
scroll to position [1238, 0]
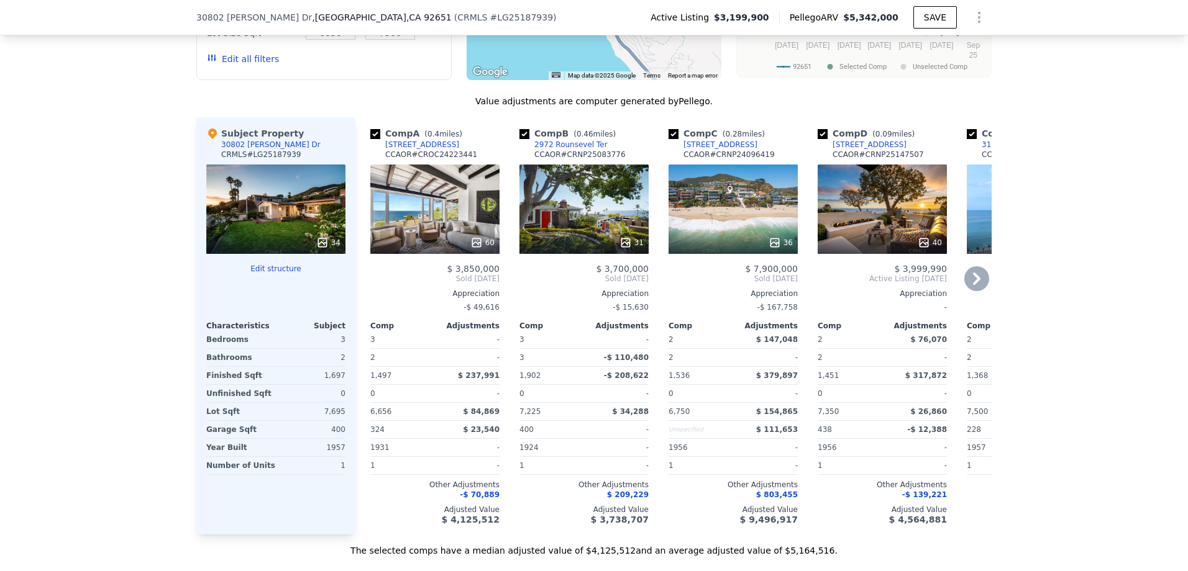
click at [973, 285] on icon at bounding box center [976, 279] width 7 height 12
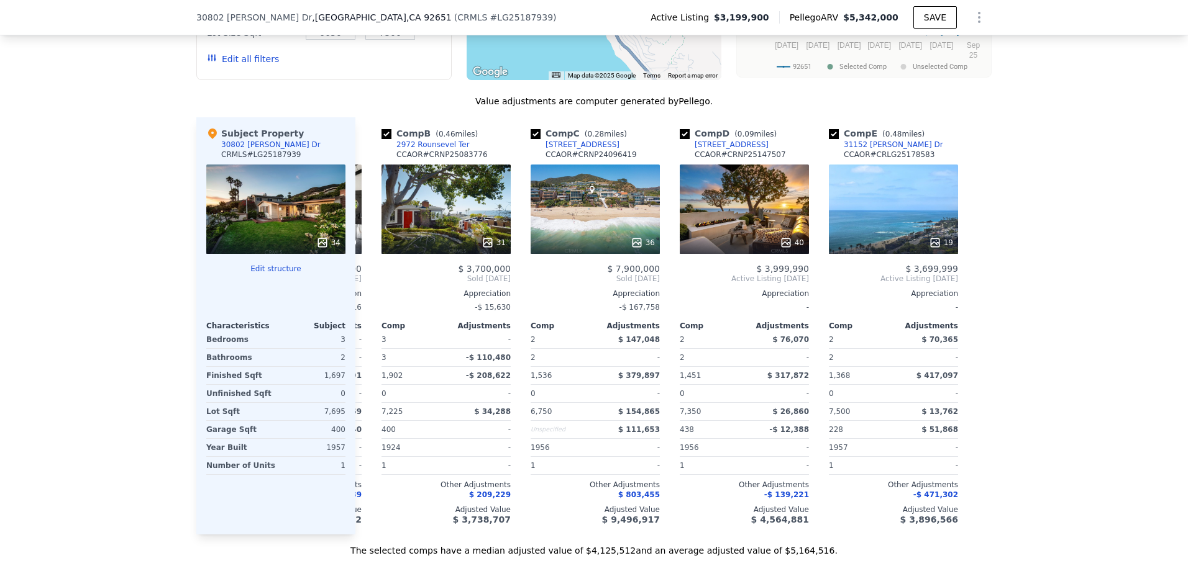
scroll to position [0, 139]
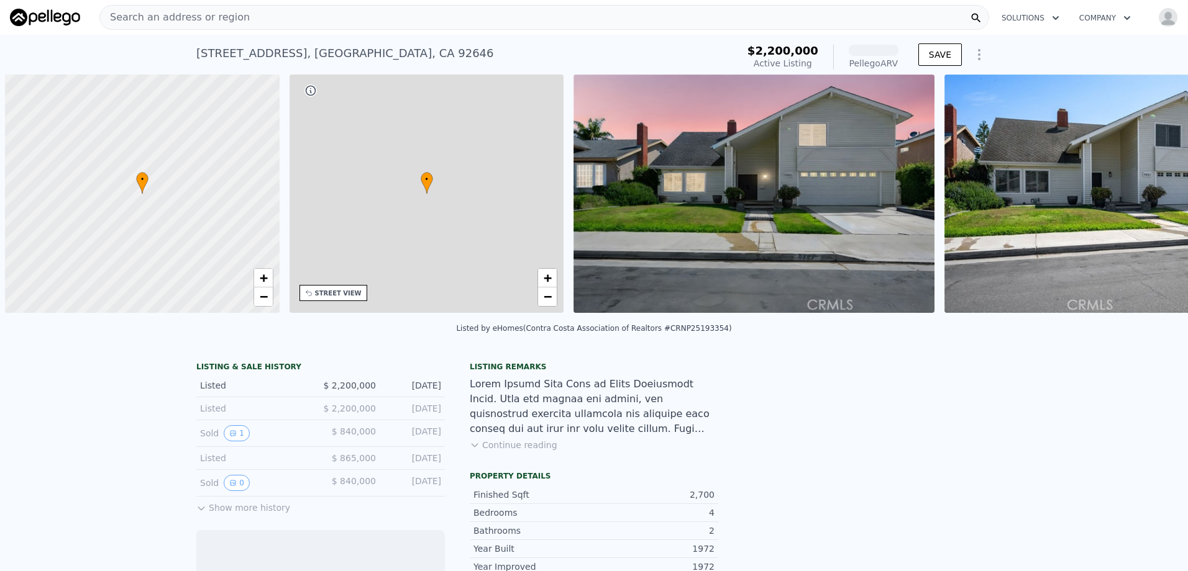
scroll to position [0, 5]
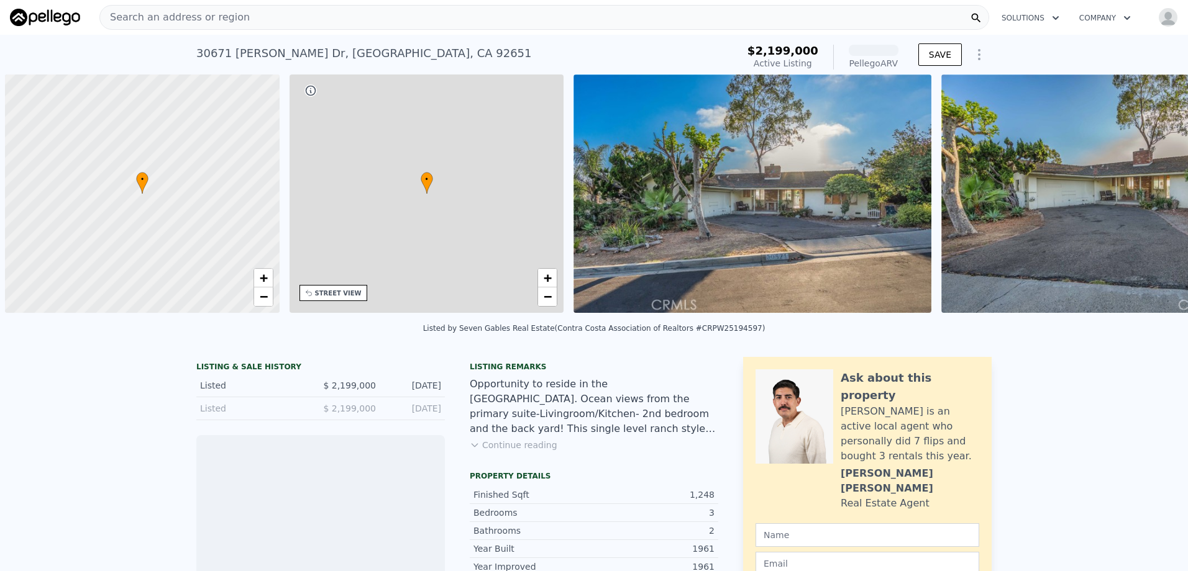
scroll to position [0, 5]
